Goal: Task Accomplishment & Management: Complete application form

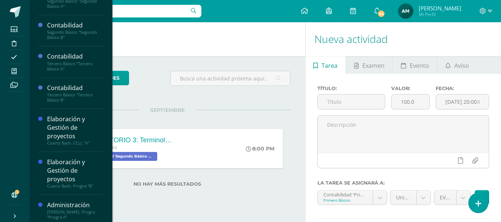
scroll to position [90, 0]
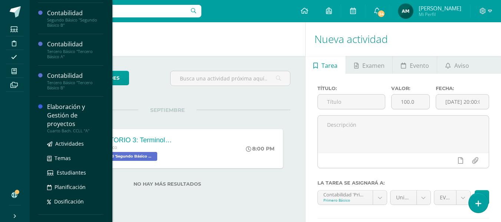
click at [72, 127] on div "Elaboración y Gestión de proyectos" at bounding box center [75, 116] width 56 height 26
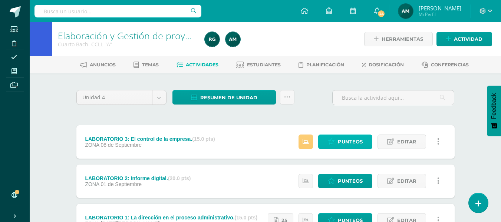
click at [348, 139] on span "Punteos" at bounding box center [350, 142] width 25 height 14
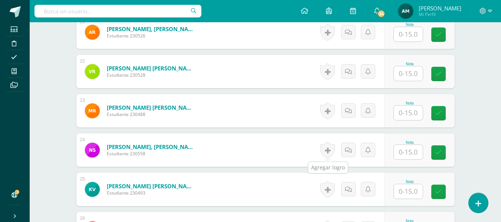
scroll to position [1034, 0]
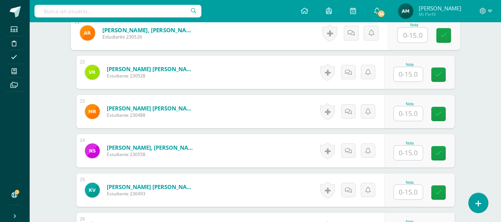
click at [410, 39] on input "text" at bounding box center [412, 35] width 30 height 15
type input "13"
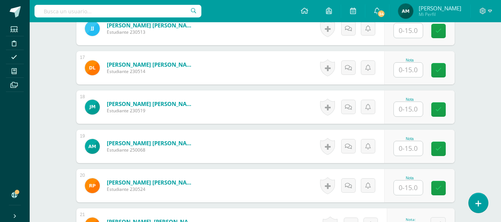
scroll to position [832, 0]
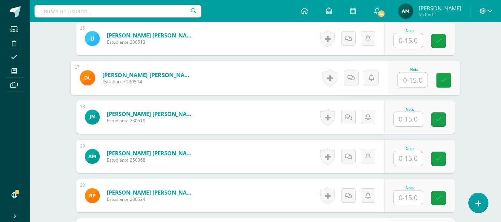
click at [405, 79] on input "text" at bounding box center [412, 80] width 30 height 15
type input "13"
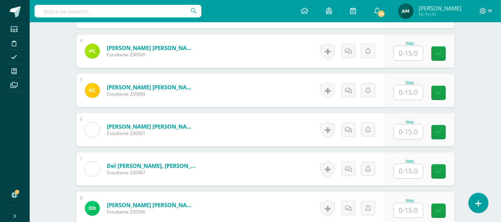
scroll to position [346, 0]
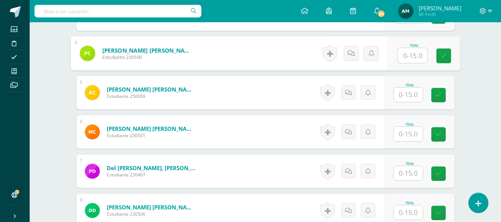
click at [410, 59] on input "text" at bounding box center [412, 55] width 30 height 15
type input "15"
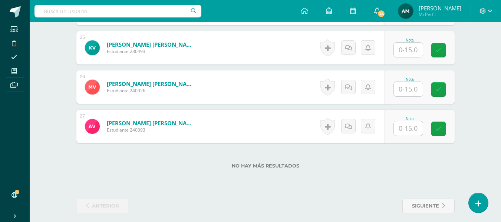
scroll to position [1182, 0]
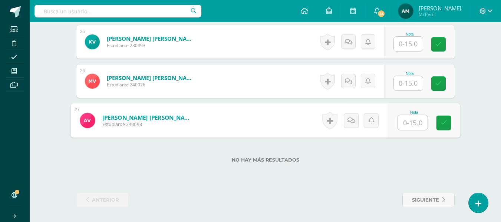
click at [405, 124] on input "text" at bounding box center [412, 122] width 30 height 15
type input "15"
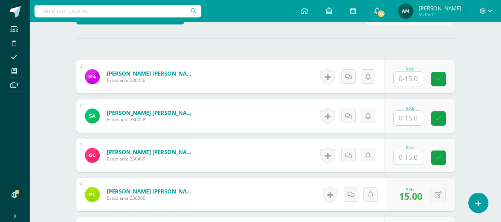
scroll to position [209, 0]
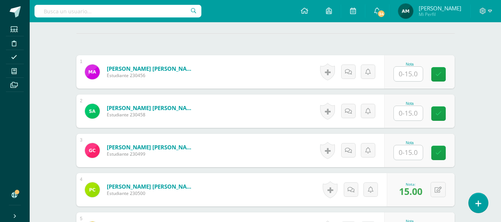
click at [403, 78] on input "text" at bounding box center [408, 74] width 29 height 14
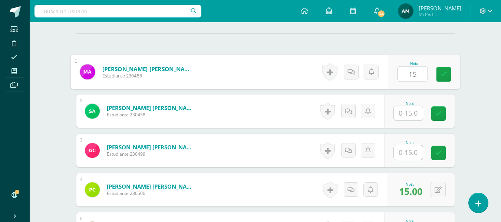
type input "15"
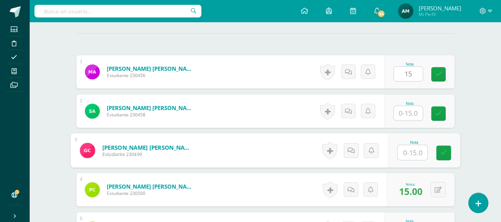
click at [409, 149] on input "text" at bounding box center [412, 152] width 30 height 15
type input "15"
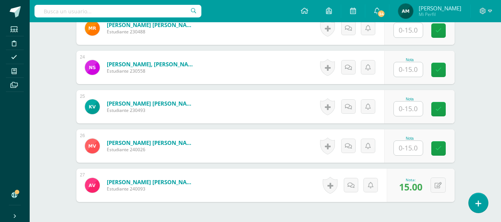
scroll to position [1182, 0]
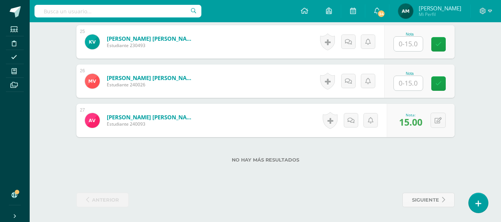
click at [405, 44] on input "text" at bounding box center [408, 44] width 29 height 14
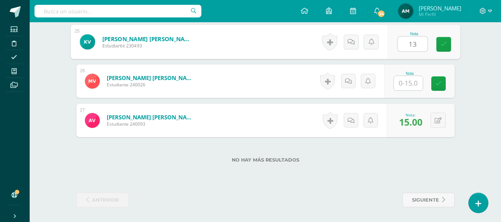
type input "13"
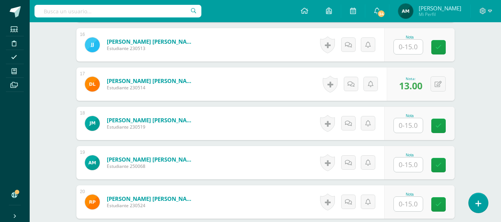
scroll to position [845, 0]
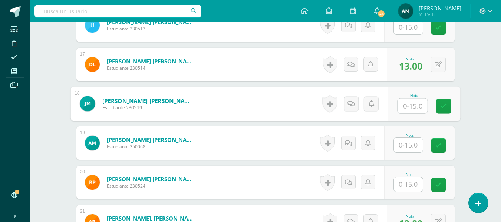
click at [411, 109] on input "text" at bounding box center [412, 106] width 30 height 15
type input "13"
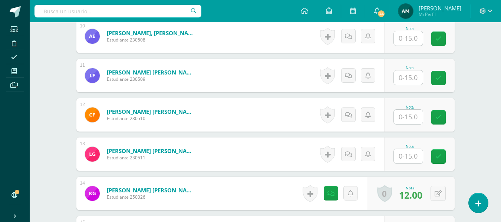
scroll to position [596, 0]
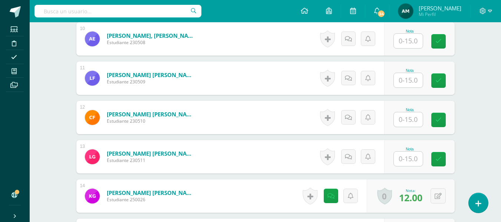
click at [405, 82] on input "text" at bounding box center [408, 80] width 29 height 14
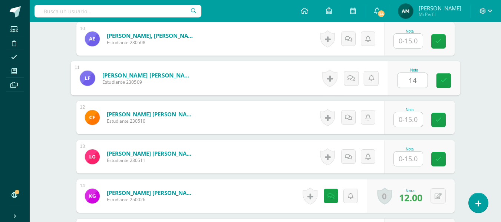
type input "14"
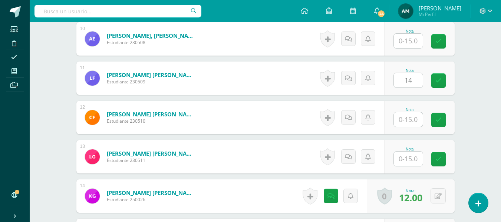
click at [471, 105] on div "Elaboración y Gestión de proyectos Cuarto Bach. CCLL "A" Herramientas Detalle d…" at bounding box center [265, 117] width 471 height 1382
click at [408, 119] on input "text" at bounding box center [408, 119] width 29 height 14
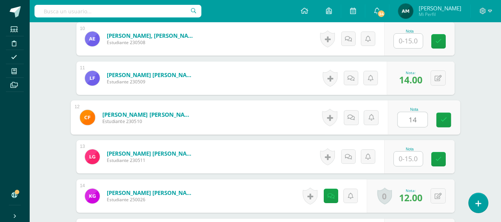
type input "14"
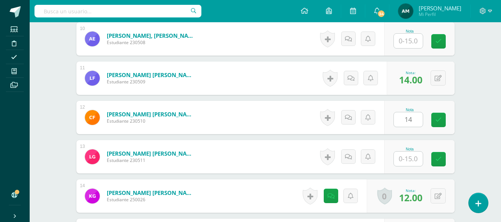
click at [468, 112] on div "¿Estás seguro que quieres eliminar esta actividad? Esto borrará la actividad y …" at bounding box center [266, 143] width 408 height 1331
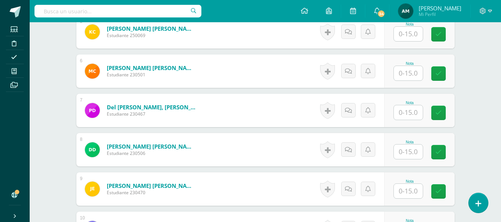
scroll to position [366, 0]
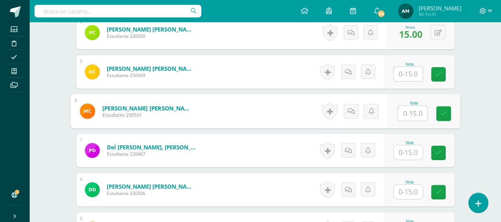
click at [405, 113] on input "text" at bounding box center [412, 113] width 30 height 15
type input "15"
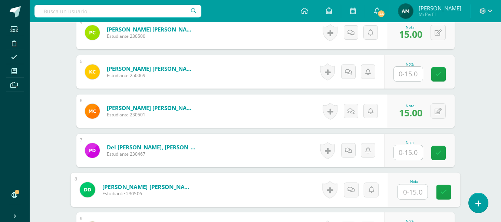
click at [408, 192] on input "text" at bounding box center [412, 192] width 30 height 15
type input "15"
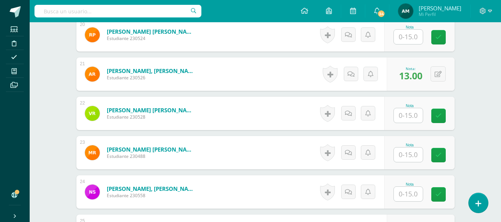
scroll to position [1000, 0]
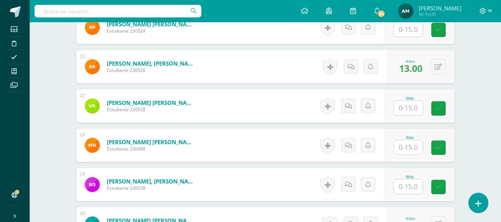
click at [409, 145] on input "text" at bounding box center [408, 147] width 29 height 14
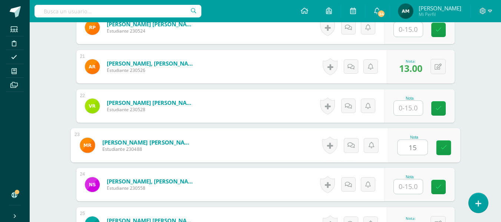
type input "15"
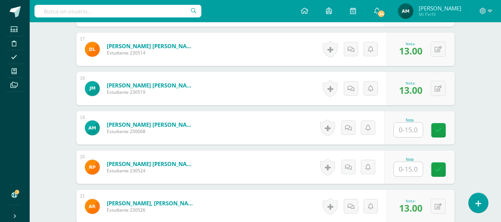
scroll to position [863, 0]
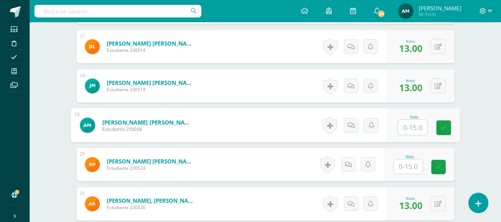
click at [408, 126] on input "text" at bounding box center [412, 127] width 30 height 15
type input "15"
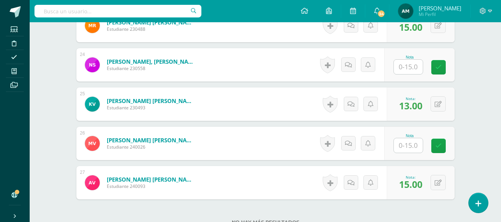
scroll to position [1117, 0]
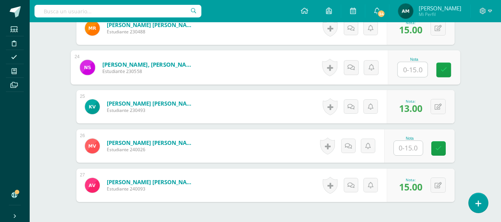
click at [408, 72] on input "text" at bounding box center [412, 69] width 30 height 15
type input "14"
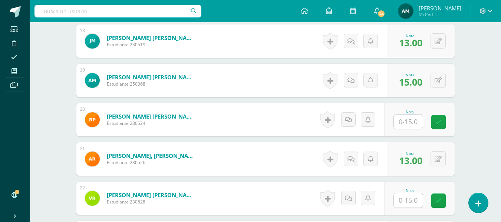
scroll to position [900, 0]
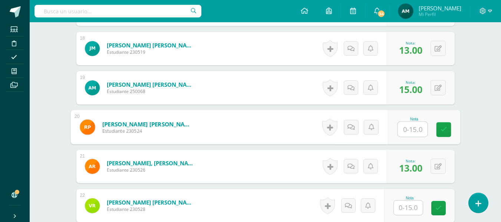
click at [409, 130] on input "text" at bounding box center [412, 129] width 30 height 15
type input "15"
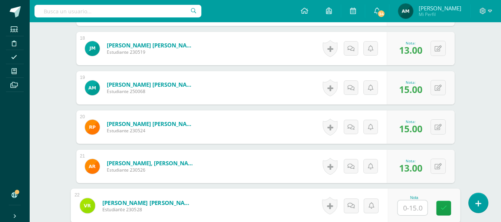
click at [405, 208] on input "text" at bounding box center [412, 207] width 30 height 15
type input "15"
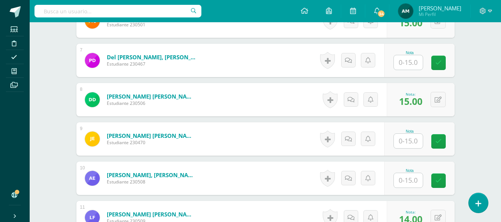
scroll to position [434, 0]
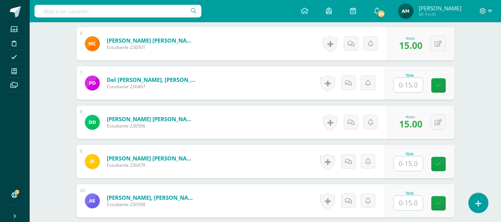
click at [409, 84] on input "text" at bounding box center [408, 85] width 29 height 14
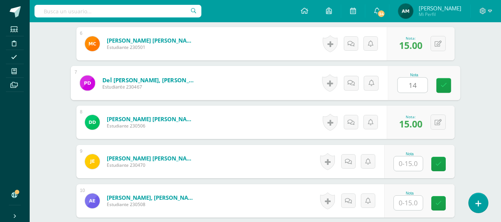
type input "14"
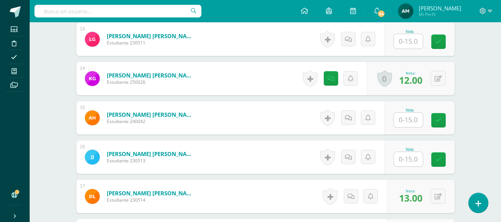
scroll to position [728, 0]
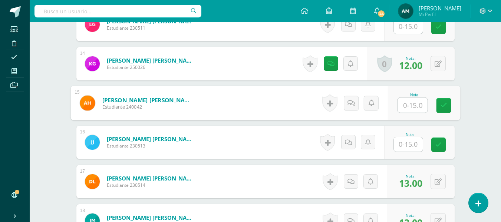
click at [408, 106] on input "text" at bounding box center [412, 105] width 30 height 15
type input "14"
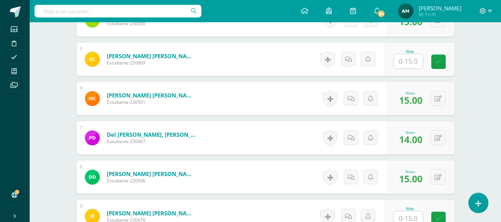
scroll to position [369, 0]
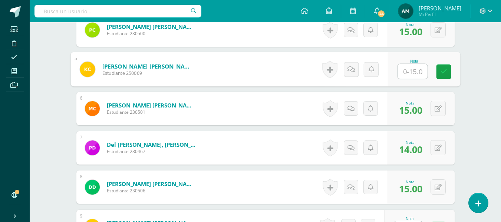
click at [411, 74] on input "text" at bounding box center [412, 71] width 30 height 15
type input "14"
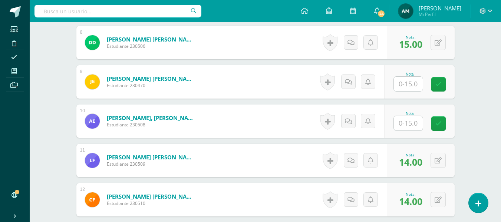
scroll to position [529, 0]
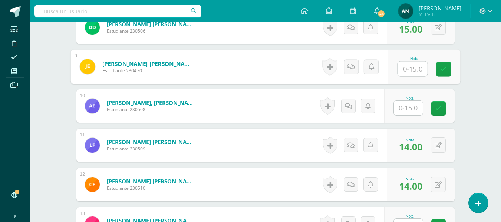
click at [412, 73] on input "text" at bounding box center [412, 69] width 30 height 15
type input "13"
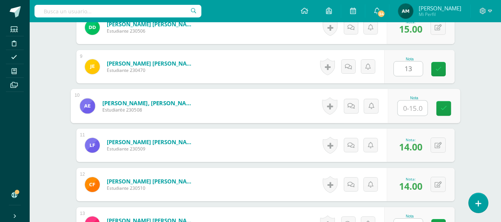
click at [398, 112] on input "text" at bounding box center [412, 108] width 30 height 15
type input "13"
click at [468, 123] on div "¿Estás seguro que quieres eliminar esta actividad? Esto borrará la actividad y …" at bounding box center [266, 210] width 408 height 1331
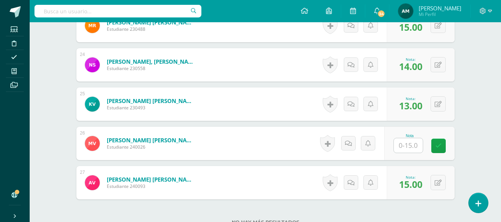
scroll to position [1132, 0]
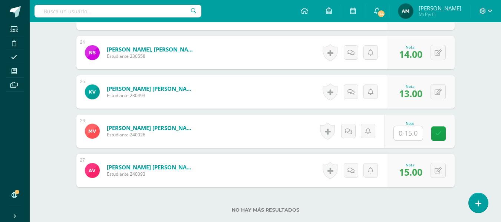
click at [407, 136] on input "text" at bounding box center [408, 133] width 29 height 14
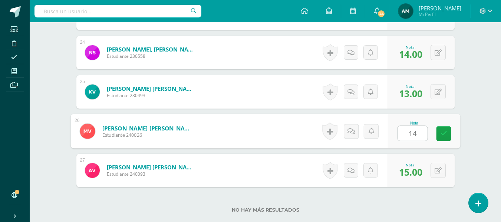
type input "14"
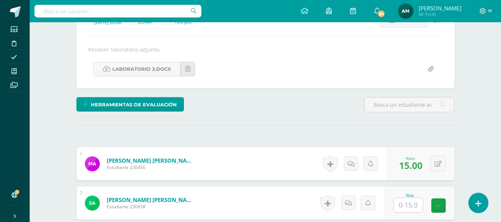
scroll to position [267, 0]
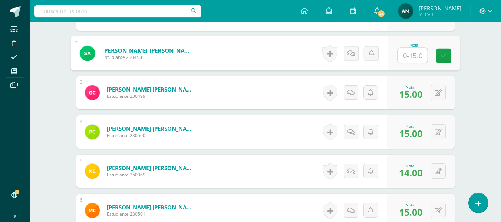
click at [409, 51] on input "text" at bounding box center [412, 55] width 30 height 15
type input "0"
click at [353, 52] on icon at bounding box center [350, 53] width 7 height 6
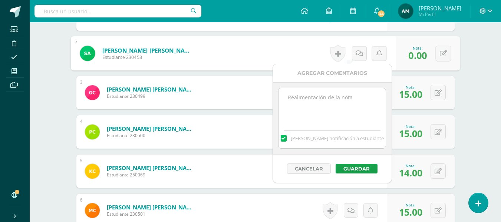
click at [303, 110] on textarea at bounding box center [331, 106] width 107 height 37
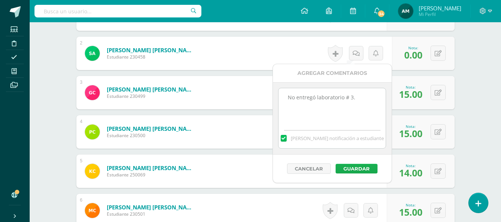
type textarea "No entregó laboratorio # 3."
click at [359, 168] on button "Guardar" at bounding box center [356, 169] width 42 height 10
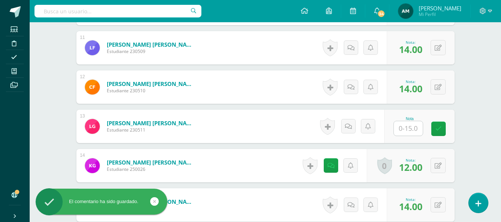
scroll to position [694, 0]
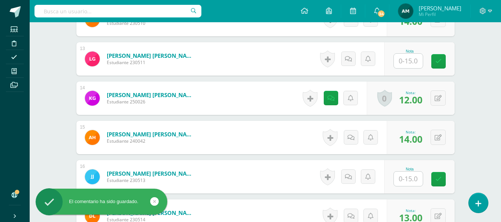
click at [406, 58] on input "text" at bounding box center [408, 61] width 29 height 14
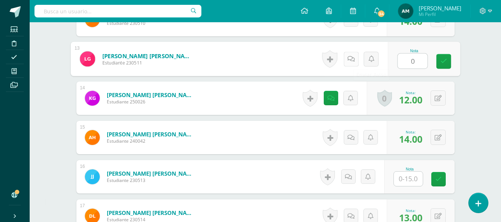
type input "0"
click at [354, 63] on link at bounding box center [350, 59] width 15 height 15
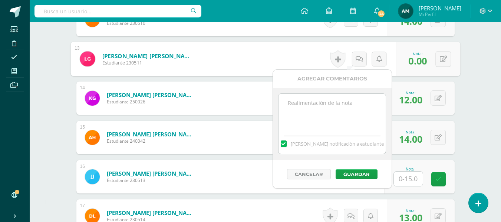
click at [340, 103] on textarea at bounding box center [331, 112] width 107 height 37
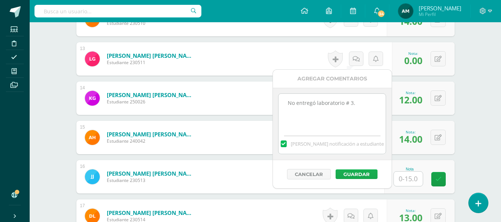
type textarea "No entregó laboratorio # 3."
click at [359, 173] on button "Guardar" at bounding box center [356, 174] width 42 height 10
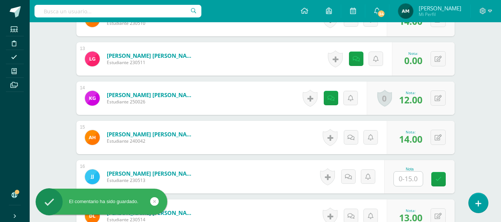
click at [410, 175] on input "text" at bounding box center [408, 179] width 29 height 14
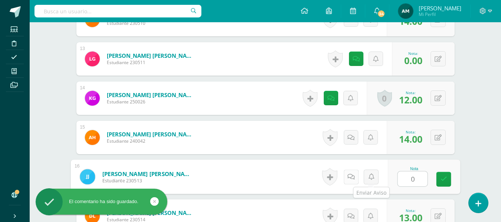
type input "0"
click at [355, 176] on link at bounding box center [350, 176] width 15 height 15
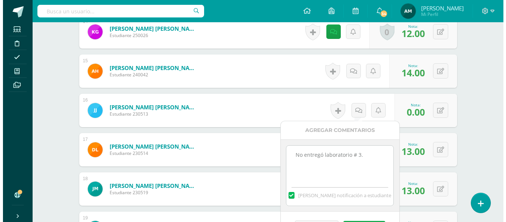
scroll to position [807, 0]
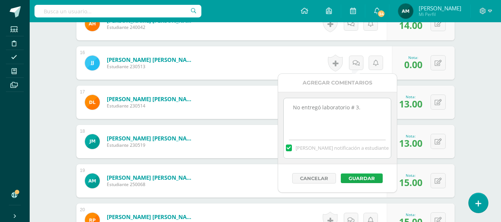
type textarea "No entregó laboratorio # 3."
click at [369, 178] on button "Guardar" at bounding box center [362, 178] width 42 height 10
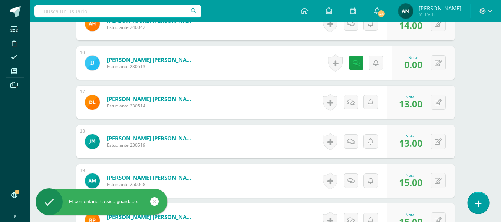
click at [480, 204] on icon at bounding box center [478, 203] width 7 height 9
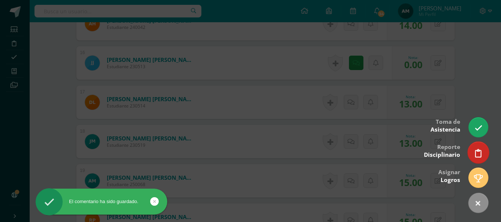
click at [482, 150] on link at bounding box center [477, 152] width 21 height 21
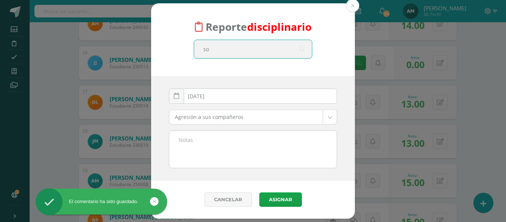
type input "sop"
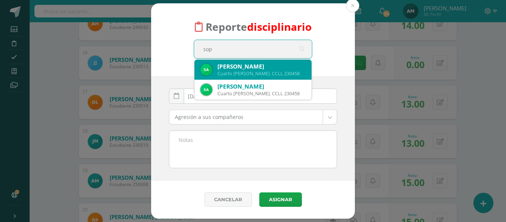
click at [246, 68] on div "Sophia Jeaneth Alvarado García" at bounding box center [262, 67] width 88 height 8
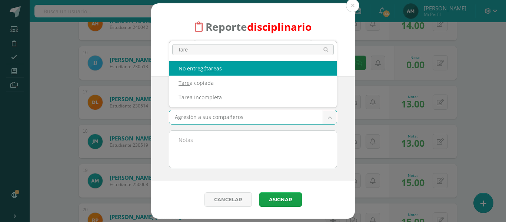
type input "tare"
select select "5"
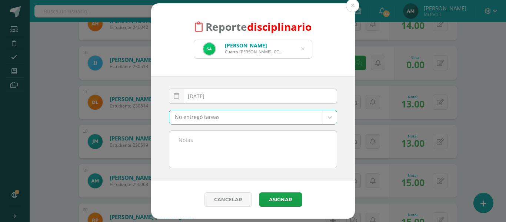
click at [194, 143] on textarea at bounding box center [252, 149] width 167 height 37
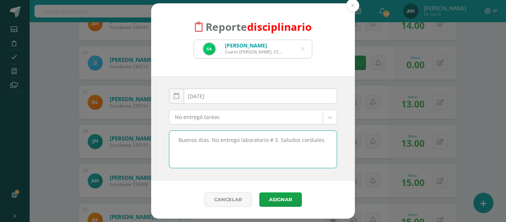
type textarea "Buenos días. No entregó laboratorio # 3. Saludos cordiales."
drag, startPoint x: 328, startPoint y: 139, endPoint x: 147, endPoint y: 144, distance: 180.5
click at [147, 144] on div "Reporte disciplinario Sophia Jeaneth Alvarado García Cuarto Bach. CCLL 230458 s…" at bounding box center [253, 110] width 500 height 215
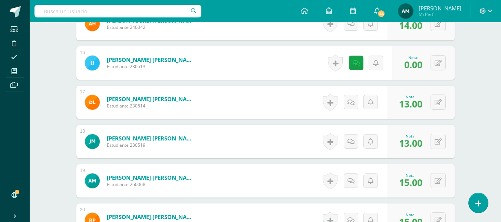
select select "5"
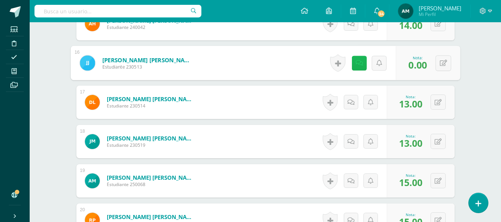
click at [359, 64] on link at bounding box center [358, 63] width 15 height 15
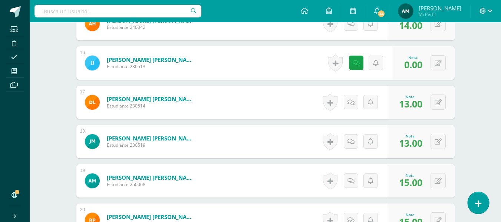
click at [478, 203] on icon at bounding box center [478, 203] width 7 height 9
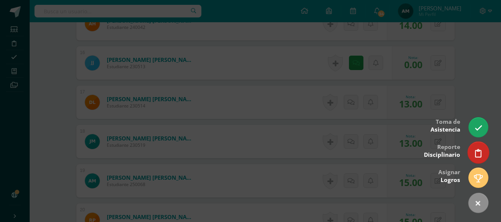
click at [482, 146] on link at bounding box center [477, 152] width 21 height 21
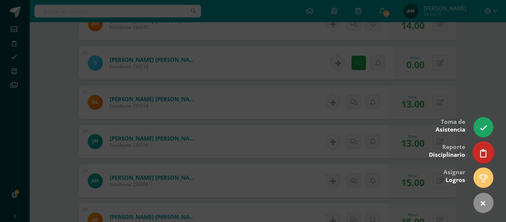
select select "5"
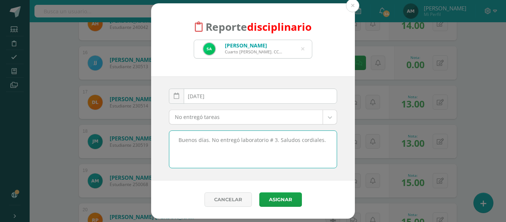
drag, startPoint x: 326, startPoint y: 141, endPoint x: 138, endPoint y: 142, distance: 187.9
click at [138, 142] on div "Reporte disciplinario Sophia Jeaneth Alvarado García Cuarto Bach. CCLL 230458 s…" at bounding box center [253, 110] width 500 height 215
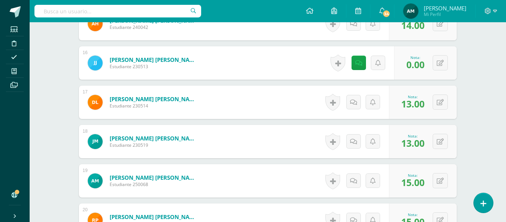
select select "5"
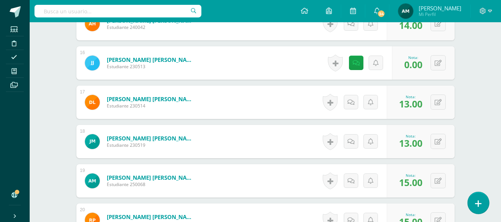
click at [475, 198] on link at bounding box center [477, 202] width 21 height 21
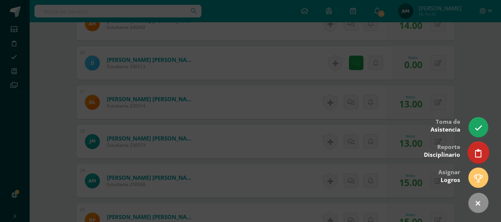
click at [477, 156] on icon at bounding box center [478, 153] width 7 height 9
select select "5"
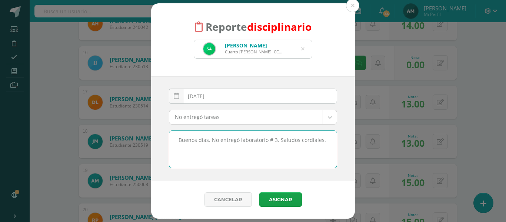
drag, startPoint x: 325, startPoint y: 142, endPoint x: 176, endPoint y: 148, distance: 148.3
click at [176, 148] on textarea "Buenos días. No entregó laboratorio # 3. Saludos cordiales." at bounding box center [252, 149] width 167 height 37
click at [252, 151] on textarea "Buenos días. No entregó laboratorio # 3. Saludos cordiales." at bounding box center [252, 149] width 167 height 37
click at [284, 196] on button "Asignar" at bounding box center [280, 199] width 43 height 14
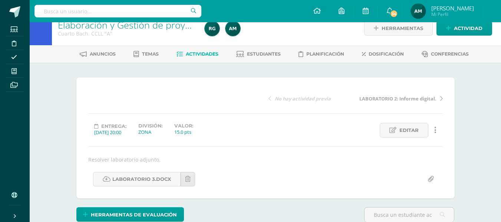
scroll to position [11, 0]
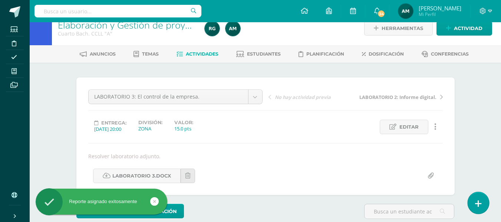
drag, startPoint x: 479, startPoint y: 203, endPoint x: 483, endPoint y: 200, distance: 4.0
click at [480, 202] on icon at bounding box center [478, 203] width 7 height 9
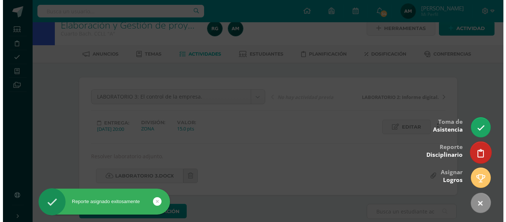
scroll to position [0, 0]
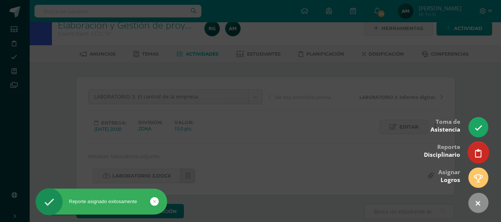
click at [485, 148] on link at bounding box center [477, 152] width 21 height 21
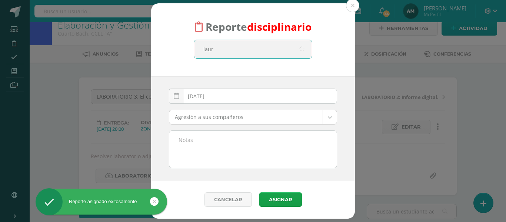
type input "laura"
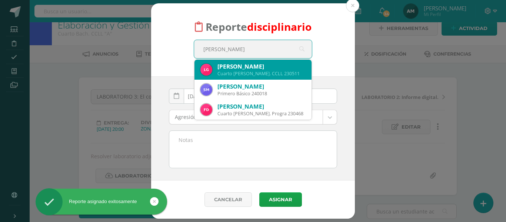
click at [249, 72] on div "Cuarto Bach. CCLL 230511" at bounding box center [262, 73] width 88 height 6
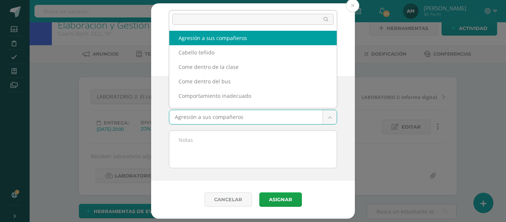
scroll to position [11, 0]
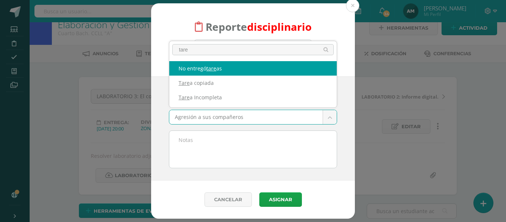
type input "tare"
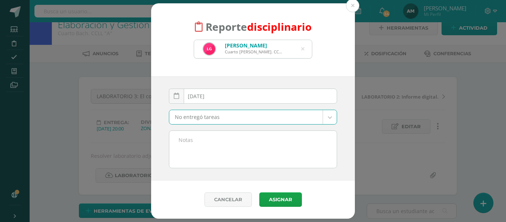
select select "5"
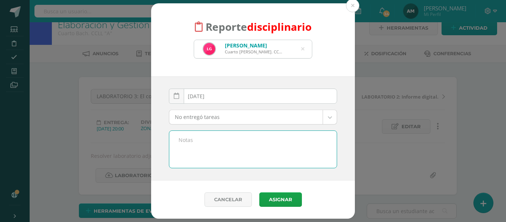
click at [186, 140] on textarea at bounding box center [252, 149] width 167 height 37
paste textarea "Buenos días. No entregó laboratorio # 3. Saludos cordiales."
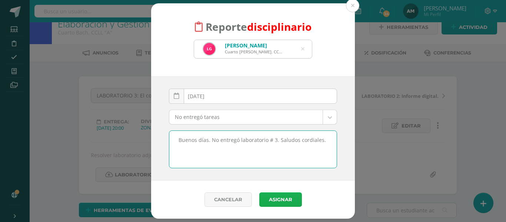
type textarea "Buenos días. No entregó laboratorio # 3. Saludos cordiales."
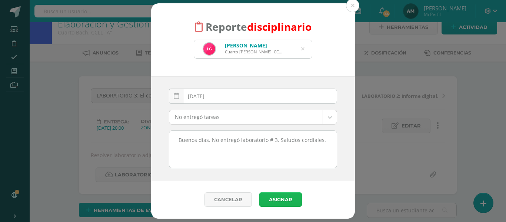
click at [287, 199] on button "Asignar" at bounding box center [280, 199] width 43 height 14
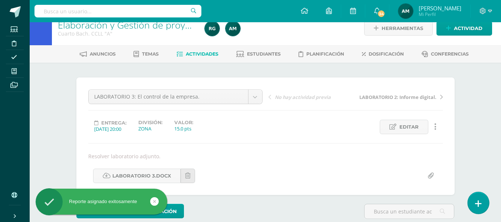
click at [479, 203] on icon at bounding box center [478, 203] width 7 height 9
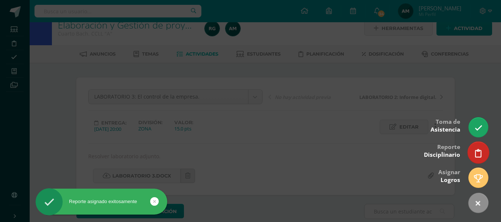
click at [481, 153] on link at bounding box center [477, 152] width 21 height 21
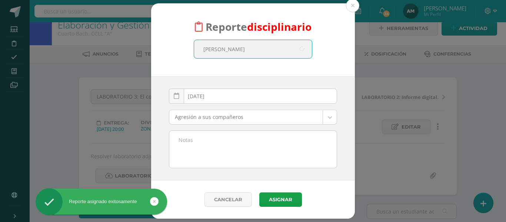
type input "juarez"
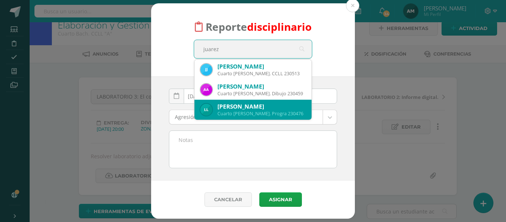
scroll to position [11, 0]
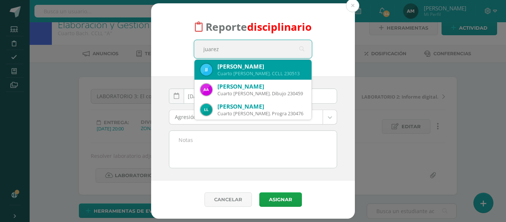
click at [255, 70] on div "José André Juárez Rivera" at bounding box center [262, 67] width 88 height 8
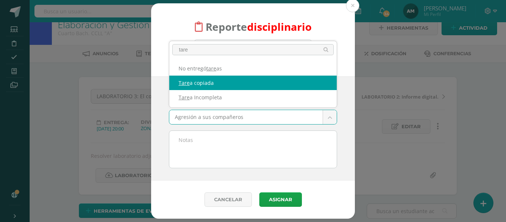
type input "tare"
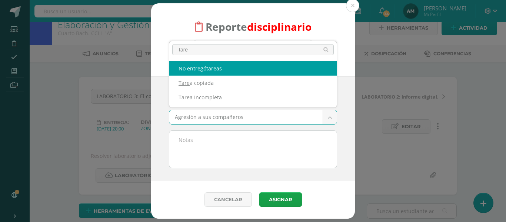
select select "5"
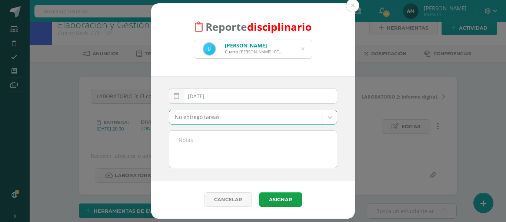
scroll to position [11, 0]
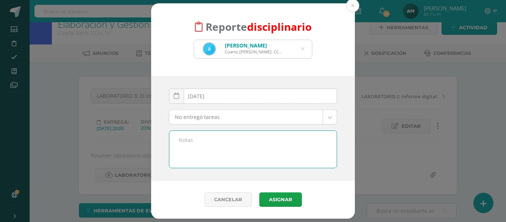
click at [186, 133] on textarea at bounding box center [252, 149] width 167 height 37
paste textarea "Buenos días. No entregó laboratorio # 3. Saludos cordiales."
type textarea "Buenos días. No entregó laboratorio # 3. Saludos cordiales."
click at [288, 199] on button "Asignar" at bounding box center [280, 199] width 43 height 14
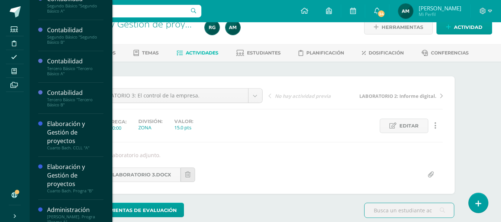
scroll to position [114, 0]
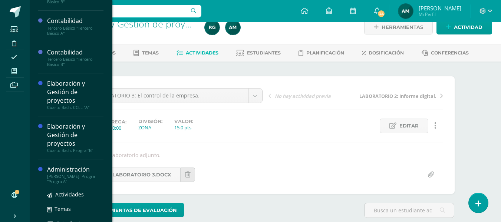
click at [74, 172] on div "Administración" at bounding box center [75, 169] width 56 height 9
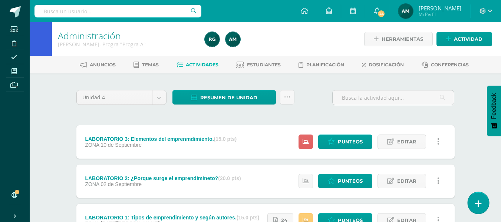
click at [478, 198] on link at bounding box center [477, 202] width 21 height 21
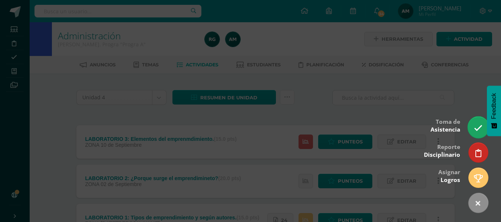
click at [475, 127] on icon at bounding box center [478, 128] width 9 height 9
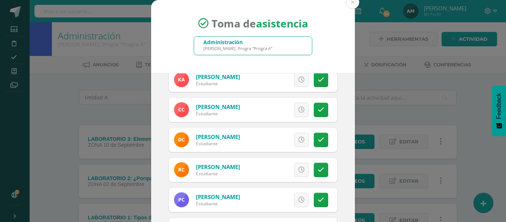
scroll to position [43, 0]
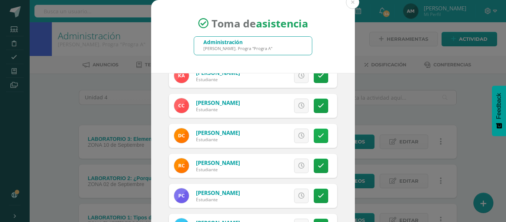
click at [318, 135] on icon at bounding box center [321, 136] width 6 height 6
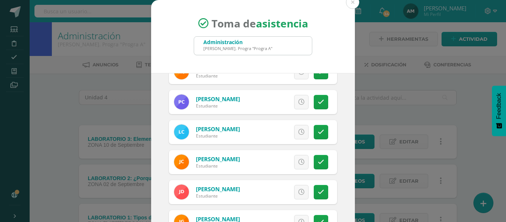
scroll to position [144, 0]
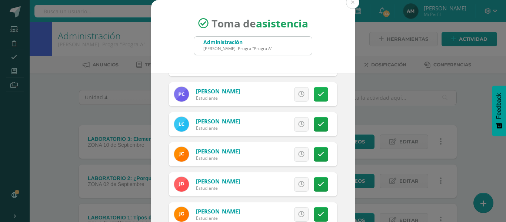
click at [316, 97] on link at bounding box center [321, 94] width 14 height 14
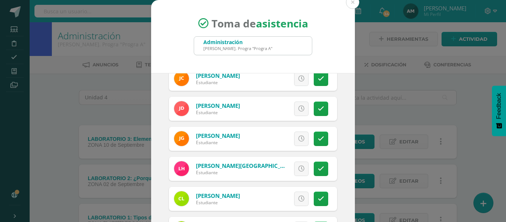
scroll to position [223, 0]
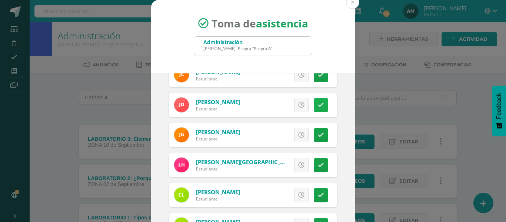
click at [314, 108] on link at bounding box center [321, 105] width 14 height 14
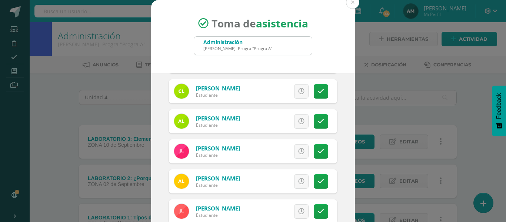
scroll to position [329, 0]
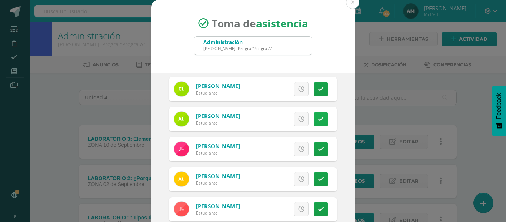
click at [318, 121] on icon at bounding box center [321, 119] width 6 height 6
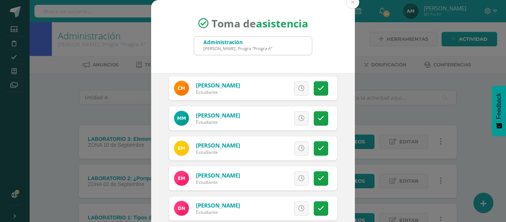
scroll to position [512, 0]
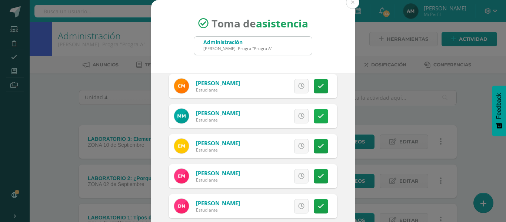
click at [318, 115] on icon at bounding box center [321, 116] width 6 height 6
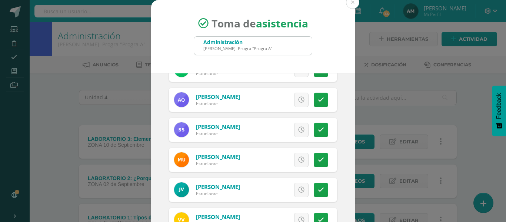
scroll to position [681, 0]
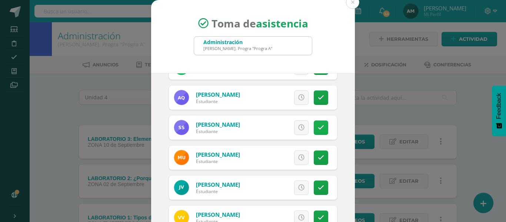
click at [318, 127] on icon at bounding box center [321, 128] width 6 height 6
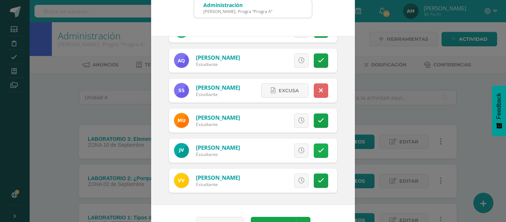
click at [318, 151] on icon at bounding box center [321, 150] width 6 height 6
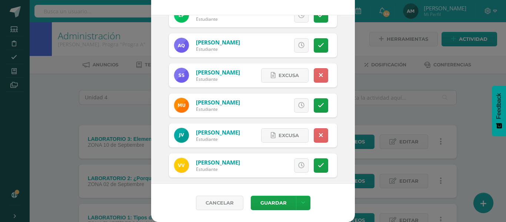
scroll to position [681, 0]
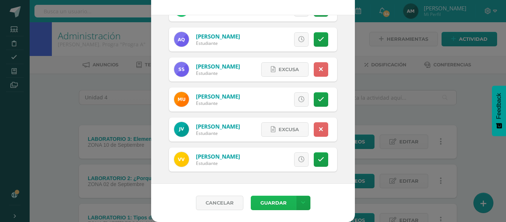
click at [278, 205] on button "Guardar" at bounding box center [273, 203] width 45 height 14
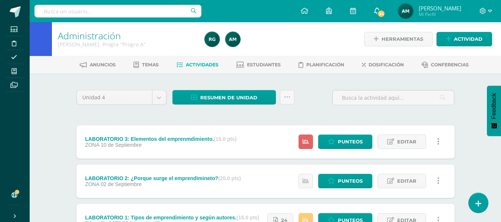
click at [385, 14] on span "34" at bounding box center [381, 14] width 8 height 8
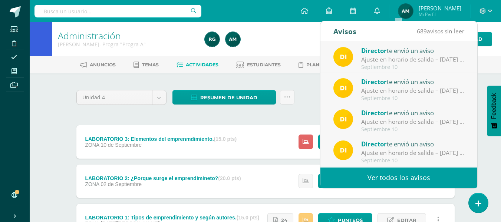
click at [283, 19] on div "Configuración Cerrar sesión Augusto Mi Perfil 34 0 Mis accesos directos Centro …" at bounding box center [265, 11] width 471 height 22
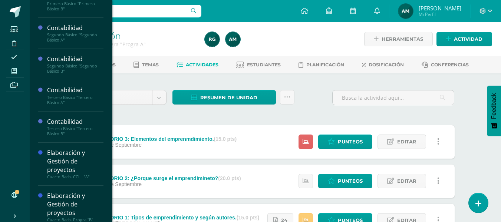
scroll to position [42, 0]
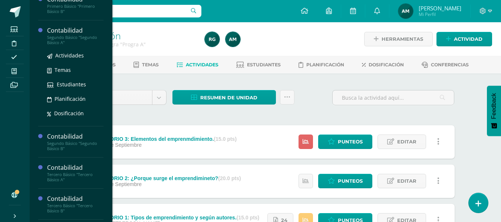
click at [77, 35] on div "Segundo Básico "Segundo Básico A"" at bounding box center [75, 40] width 56 height 10
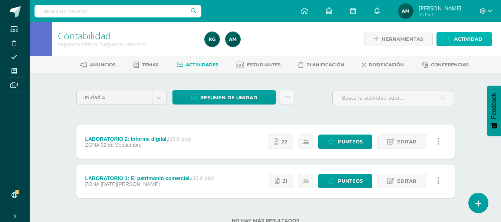
click at [466, 39] on span "Actividad" at bounding box center [468, 39] width 29 height 14
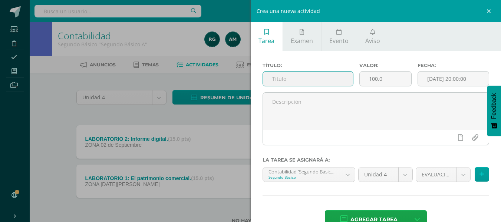
click at [286, 77] on input "text" at bounding box center [308, 79] width 90 height 14
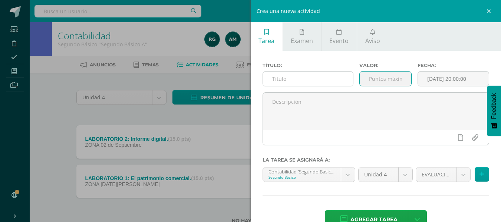
click at [282, 79] on input "text" at bounding box center [308, 79] width 90 height 14
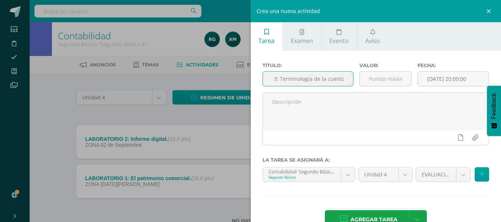
scroll to position [0, 37]
type input "LABORATORIO 3: Terminología de la cuenta."
click at [394, 74] on input "number" at bounding box center [385, 79] width 52 height 14
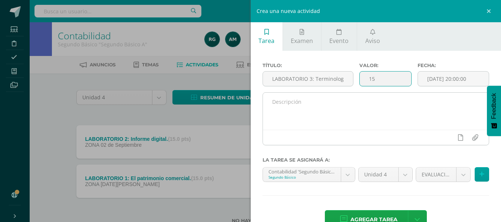
type input "15"
click at [443, 103] on textarea at bounding box center [376, 111] width 226 height 37
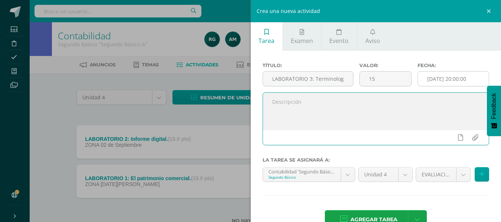
click at [459, 76] on input "[DATE] 20:00:00" at bounding box center [453, 79] width 71 height 14
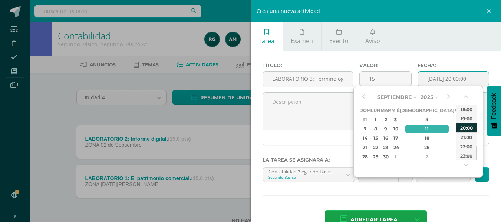
click at [462, 128] on div "20:00" at bounding box center [466, 127] width 21 height 9
type input "[DATE] 20:00"
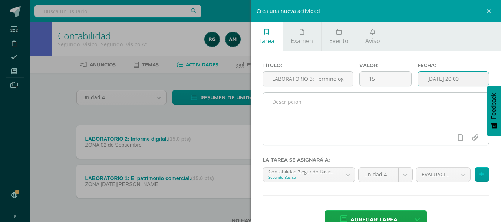
click at [326, 97] on textarea at bounding box center [376, 111] width 226 height 37
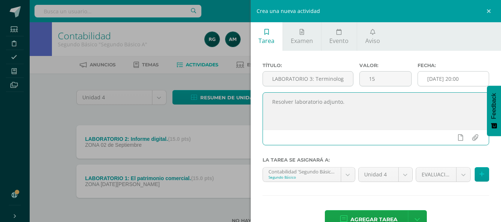
type textarea "Resolver laboratorio adjunto."
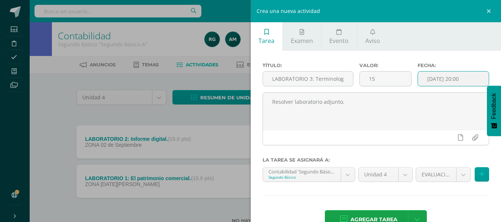
click at [458, 82] on input "[DATE] 20:00" at bounding box center [453, 79] width 71 height 14
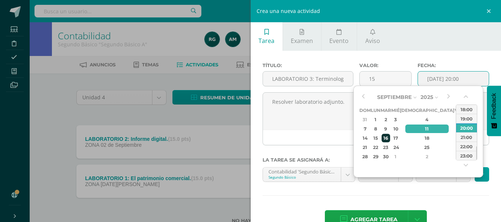
click at [390, 138] on div "16" at bounding box center [385, 138] width 9 height 9
type input "[DATE] 20:00"
click at [390, 137] on div "16" at bounding box center [385, 138] width 9 height 9
click at [462, 128] on div "20:00" at bounding box center [466, 127] width 21 height 9
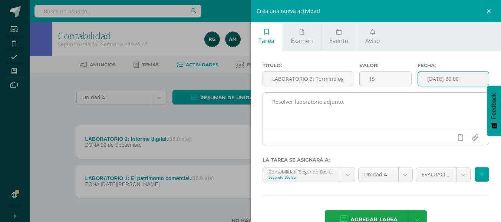
click at [378, 107] on textarea "Resolver laboratorio adjunto." at bounding box center [376, 111] width 226 height 37
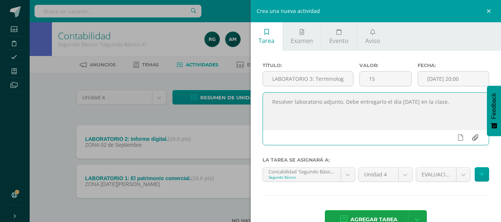
type textarea "Resolver laboratorio adjunto. Debe entregarlo el día [DATE] en la clase."
click at [469, 138] on input "file" at bounding box center [474, 137] width 14 height 14
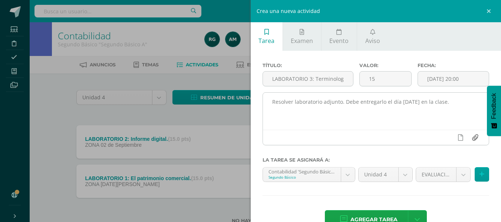
type input "C:\fakepath\LABORATORIO 3.docx"
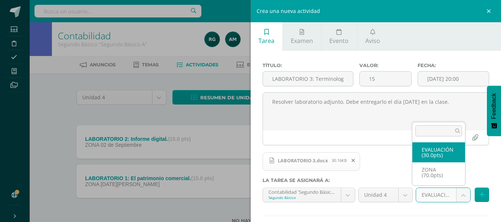
click at [457, 196] on body "Estudiantes Disciplina Asistencia Mis cursos Archivos Soporte Centro de ayuda Ú…" at bounding box center [250, 123] width 501 height 247
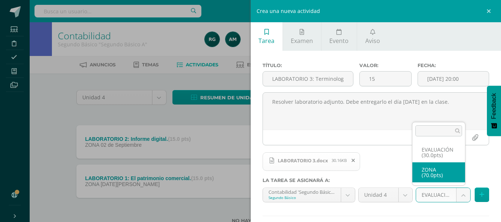
select select "106741"
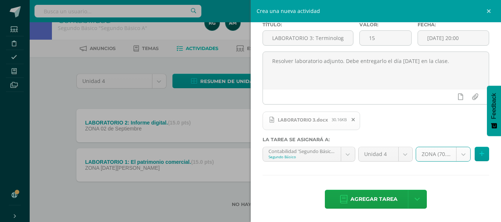
scroll to position [25, 0]
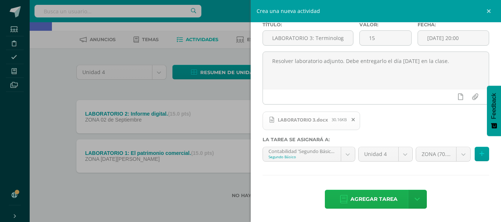
click at [389, 195] on span "Agregar tarea" at bounding box center [373, 199] width 47 height 18
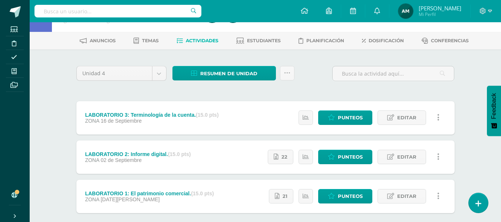
scroll to position [37, 0]
